Goal: Find specific page/section: Find specific page/section

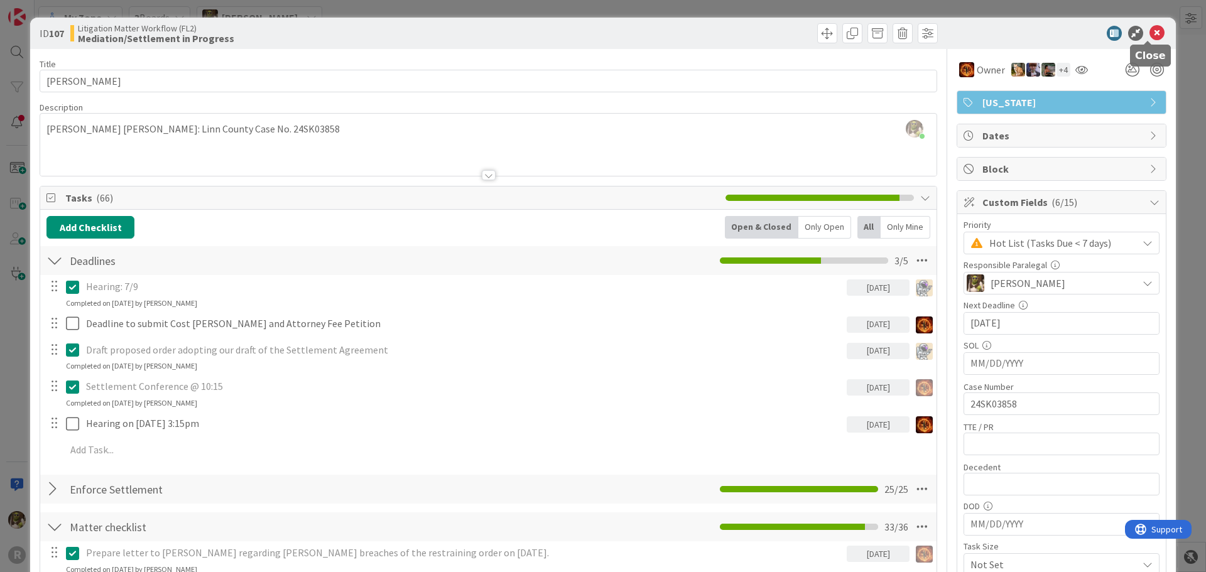
click at [1150, 33] on icon at bounding box center [1157, 33] width 15 height 15
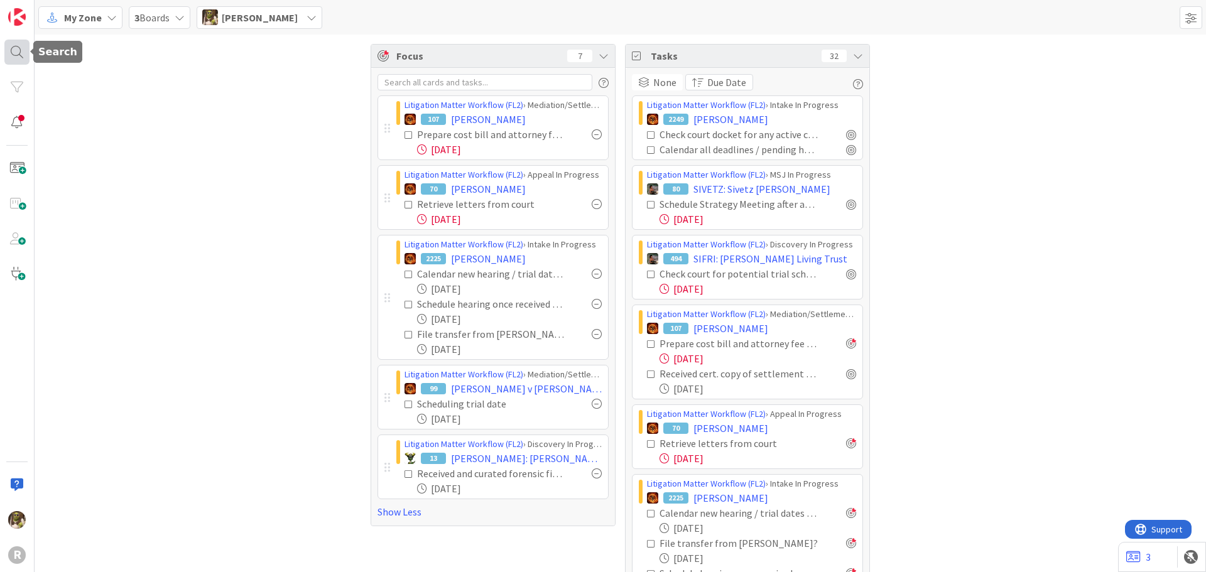
click at [25, 53] on div at bounding box center [16, 52] width 25 height 25
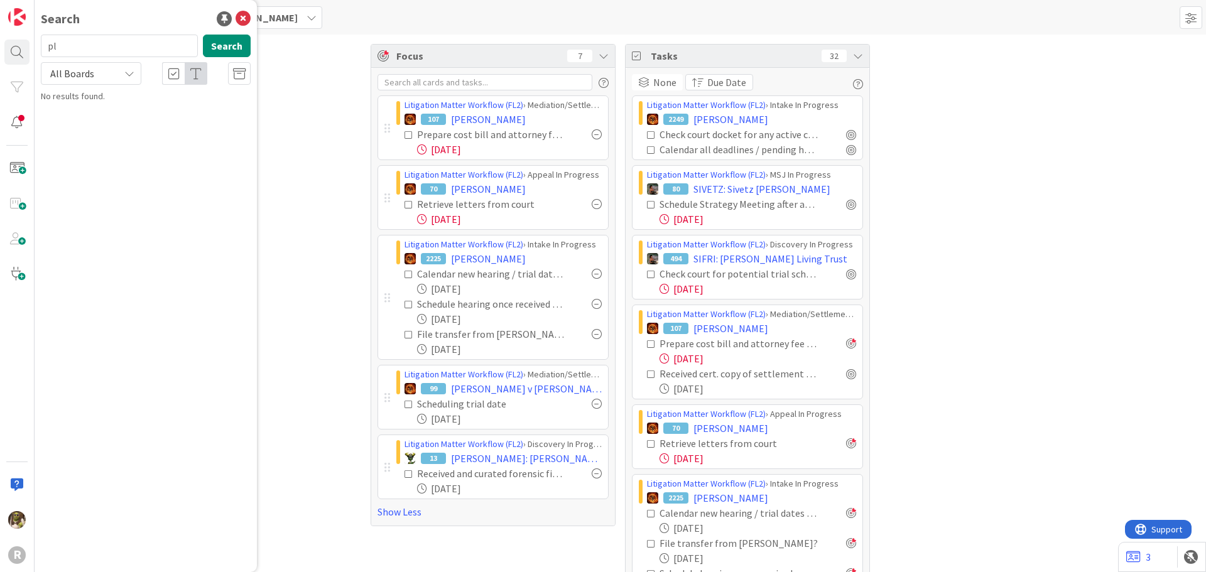
type input "p"
type input "[PERSON_NAME]"
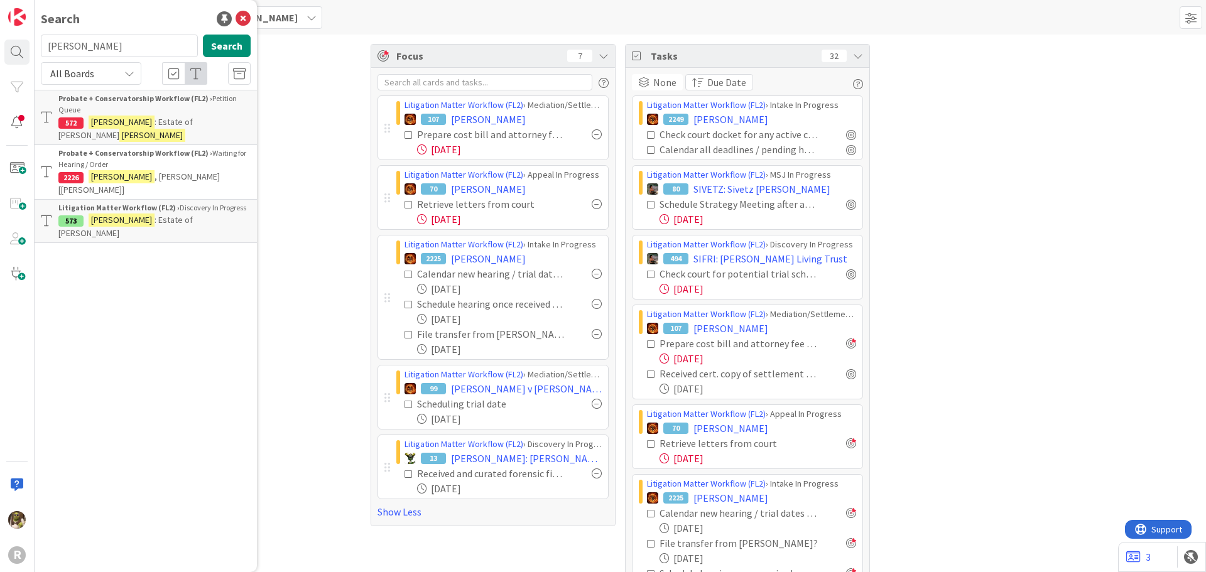
click at [161, 214] on span ": Estate of [PERSON_NAME]" at bounding box center [125, 226] width 134 height 25
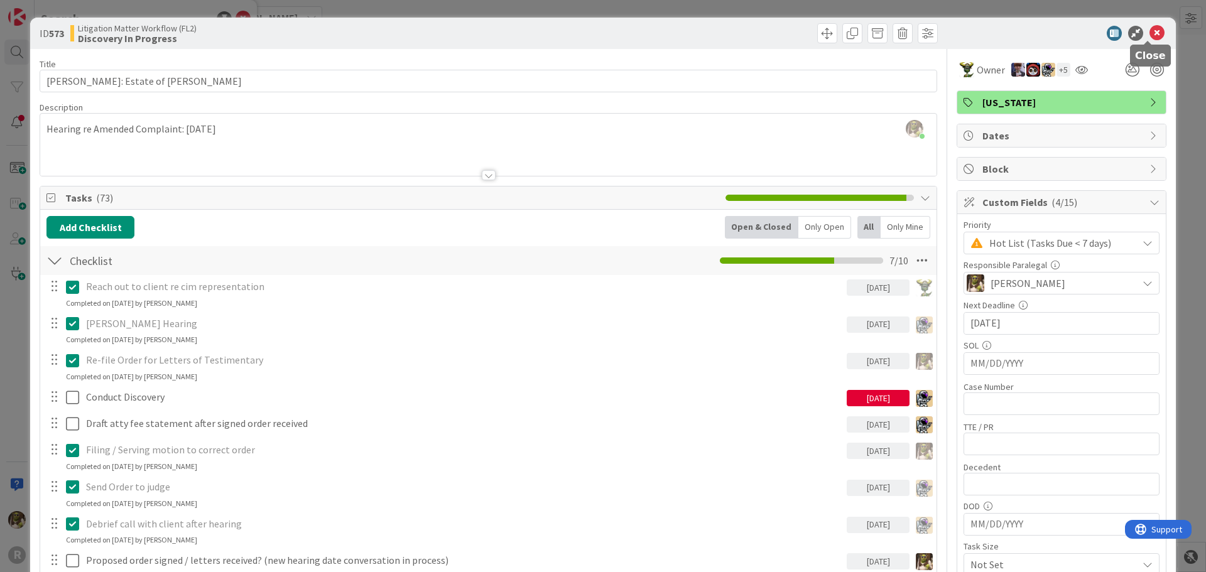
click at [1150, 37] on icon at bounding box center [1157, 33] width 15 height 15
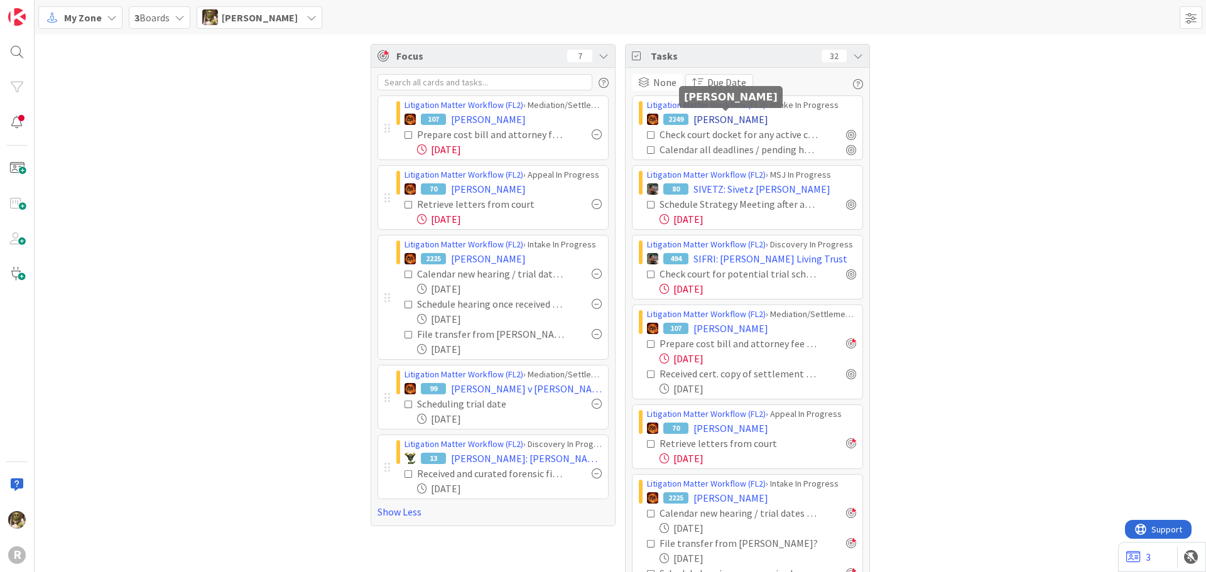
click at [740, 118] on span "[PERSON_NAME]" at bounding box center [731, 119] width 75 height 15
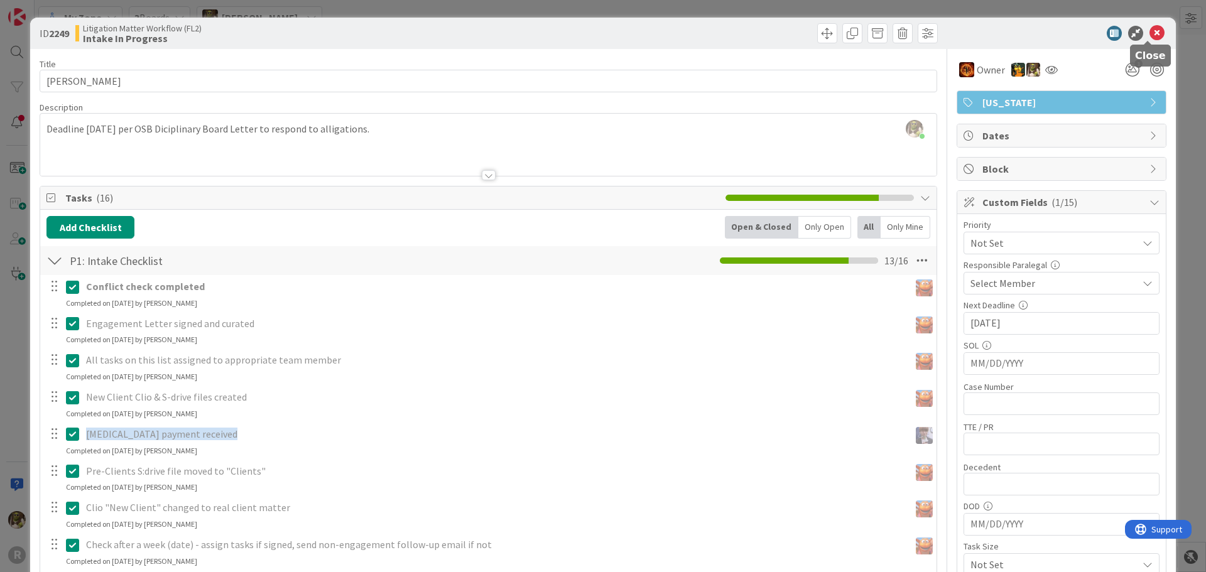
click at [1153, 33] on icon at bounding box center [1157, 33] width 15 height 15
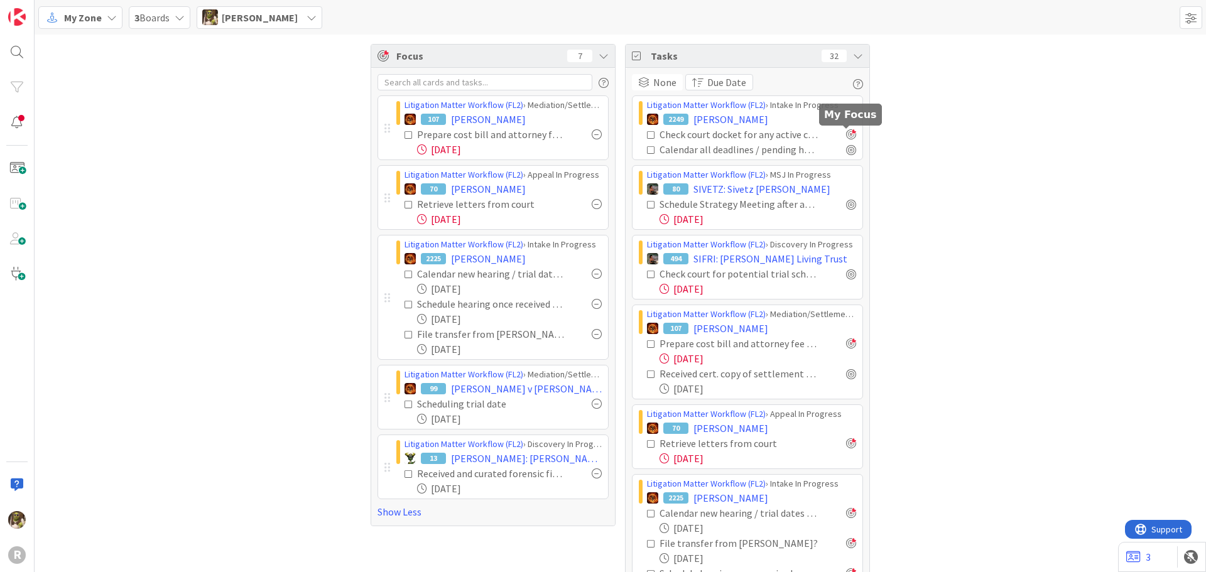
click at [848, 133] on div at bounding box center [851, 134] width 10 height 10
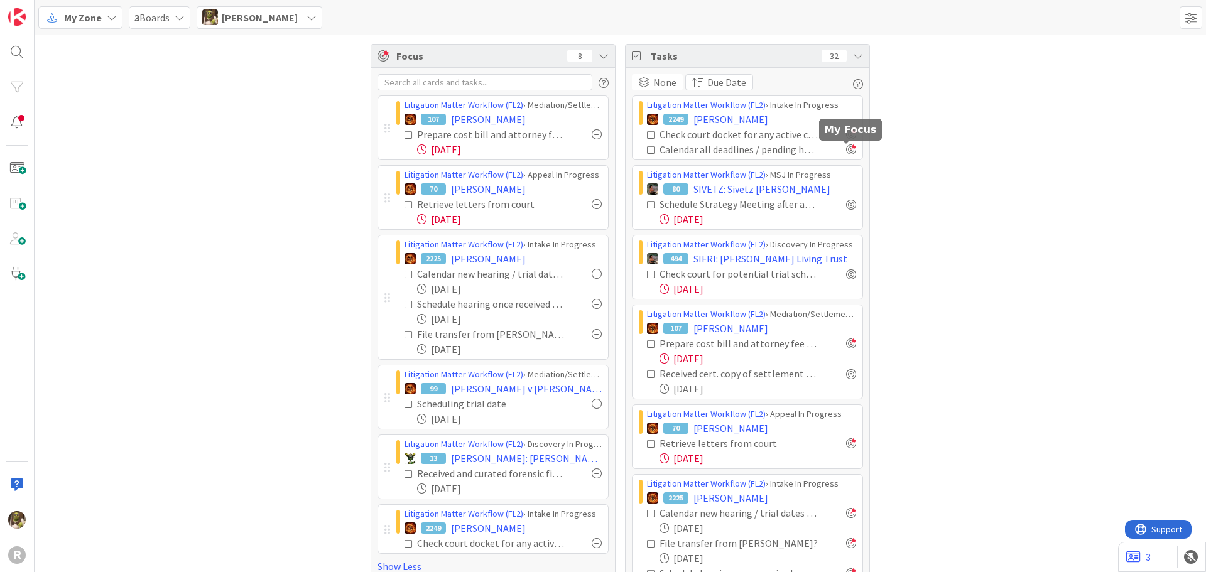
click at [848, 148] on div at bounding box center [851, 150] width 10 height 10
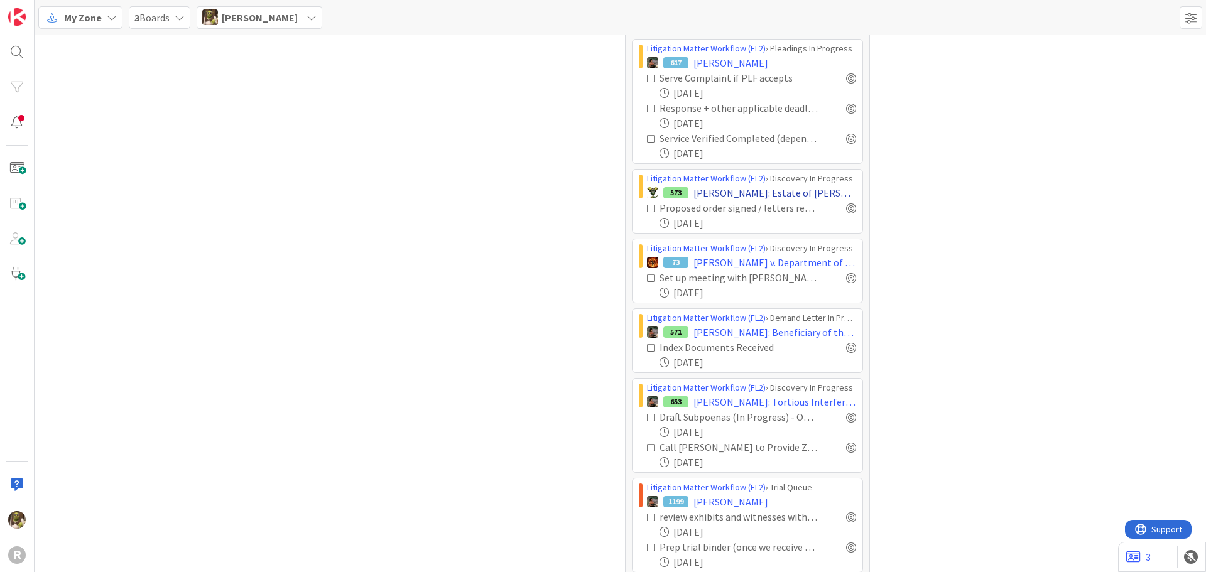
scroll to position [1194, 0]
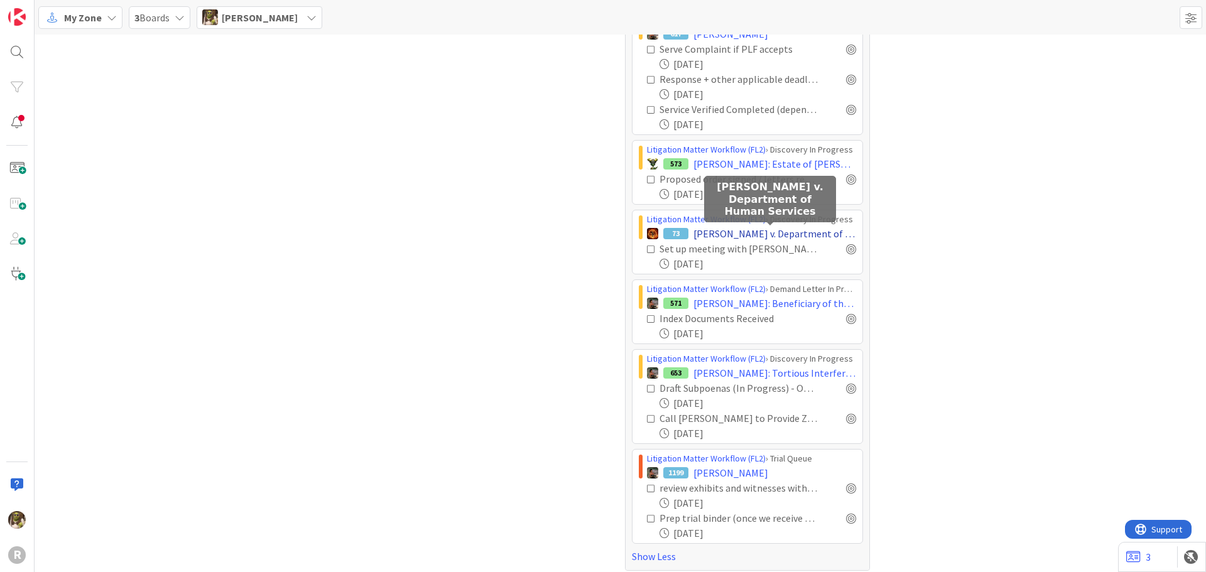
click at [790, 232] on span "[PERSON_NAME] v. Department of Human Services" at bounding box center [775, 233] width 163 height 15
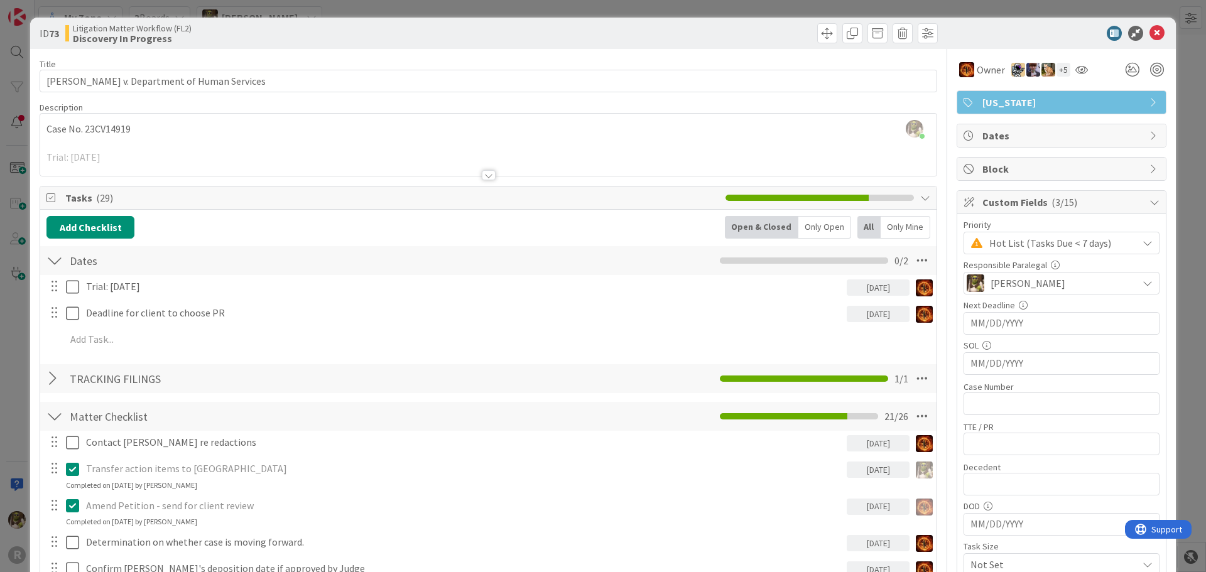
click at [488, 178] on div at bounding box center [489, 175] width 14 height 10
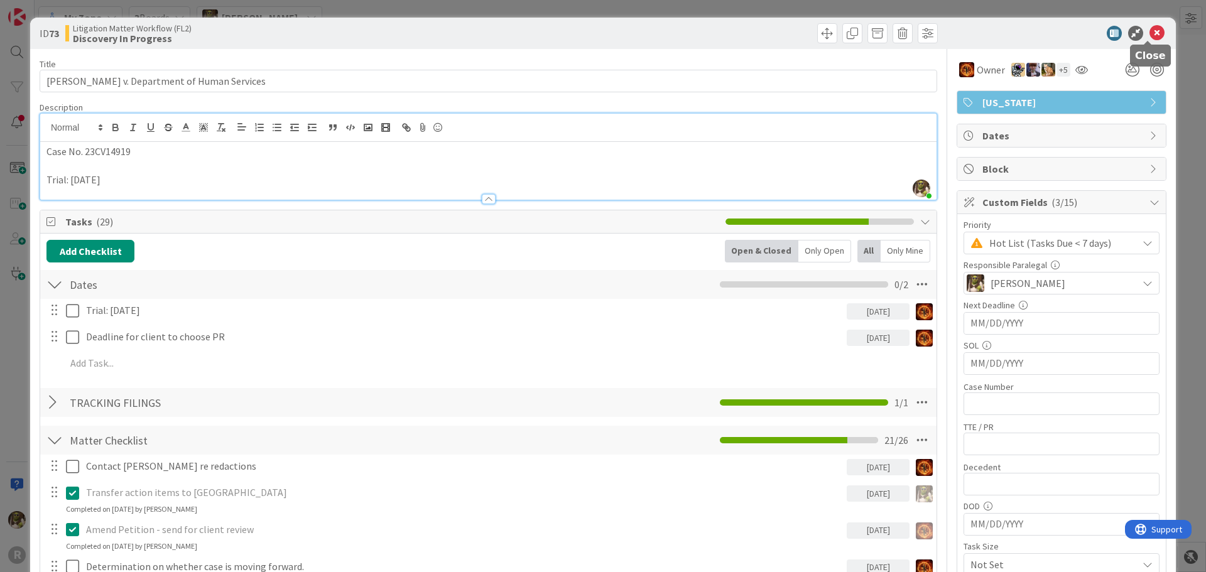
click at [1150, 33] on icon at bounding box center [1157, 33] width 15 height 15
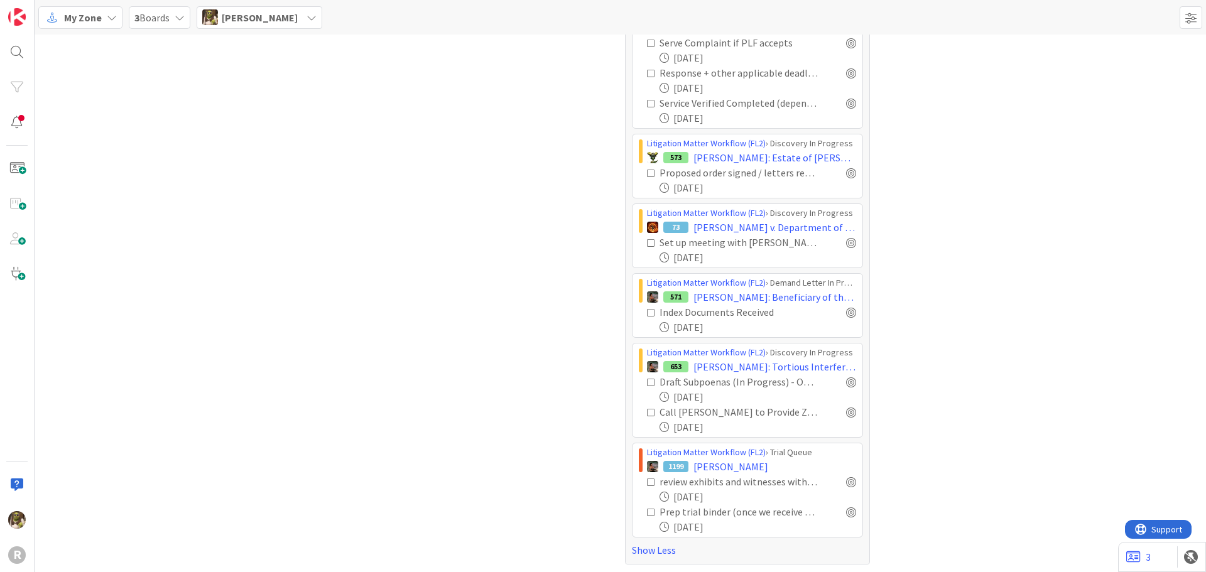
scroll to position [1202, 0]
